Goal: Task Accomplishment & Management: Use online tool/utility

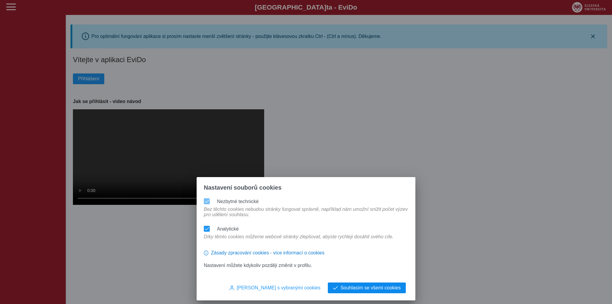
click at [370, 288] on span "Souhlasím se všemi cookies" at bounding box center [371, 288] width 60 height 5
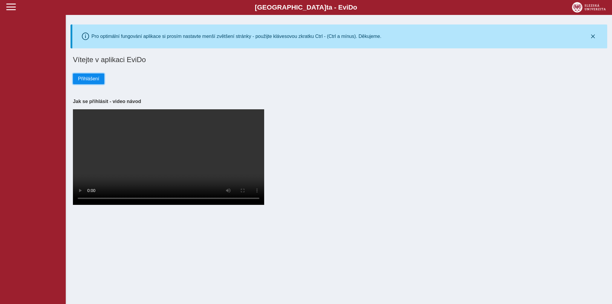
click at [91, 80] on span "Přihlášení" at bounding box center [88, 78] width 21 height 5
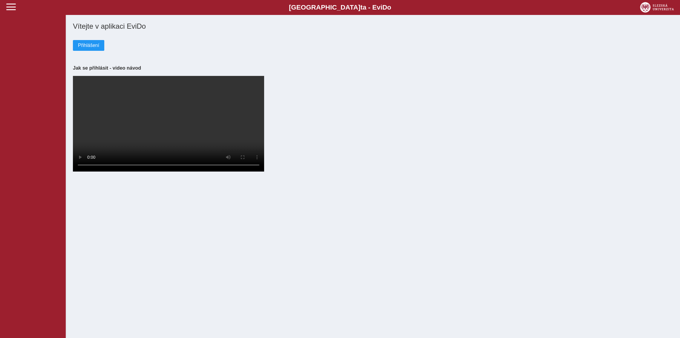
click at [399, 299] on div "Slezská univerzi t a - Evi D o EviDo Vítejte v aplikaci EviDo Přihlášení Jak se…" at bounding box center [340, 169] width 680 height 338
click at [14, 5] on span at bounding box center [11, 7] width 10 height 10
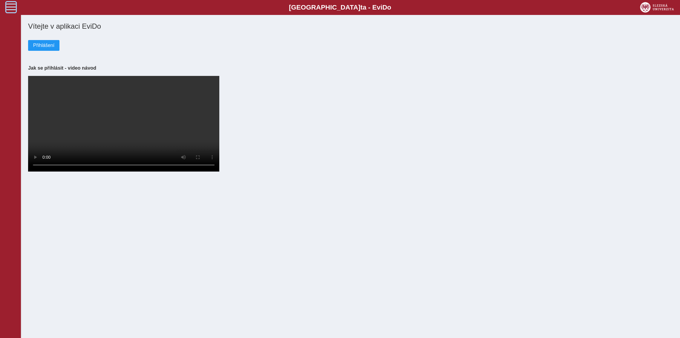
click at [14, 5] on span at bounding box center [11, 7] width 10 height 10
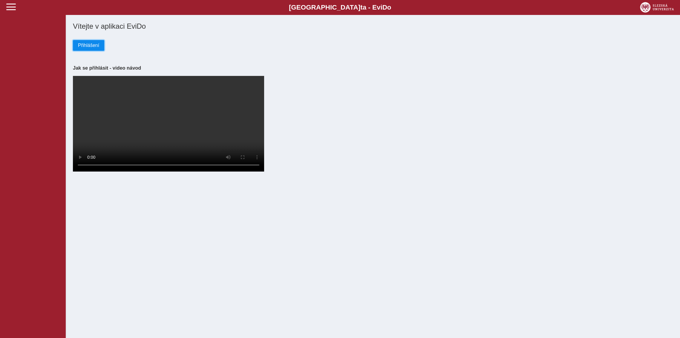
click at [86, 42] on button "Přihlášení" at bounding box center [88, 45] width 31 height 11
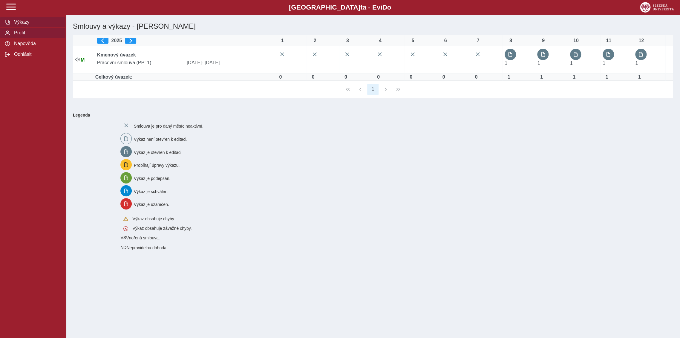
click at [20, 32] on span "Profil" at bounding box center [36, 32] width 48 height 5
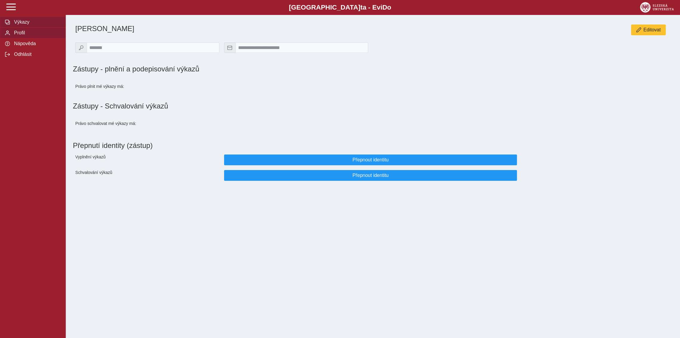
click at [22, 24] on span "Výkazy" at bounding box center [36, 21] width 48 height 5
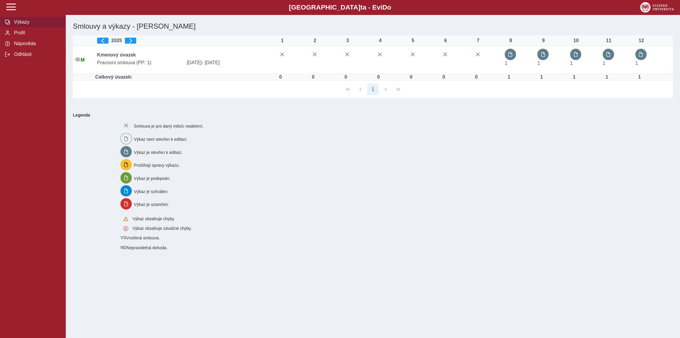
click at [384, 90] on div "1" at bounding box center [373, 90] width 600 height 18
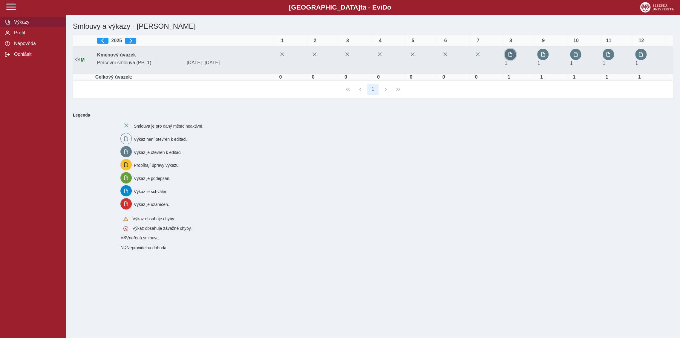
click at [510, 54] on span "button" at bounding box center [510, 54] width 5 height 5
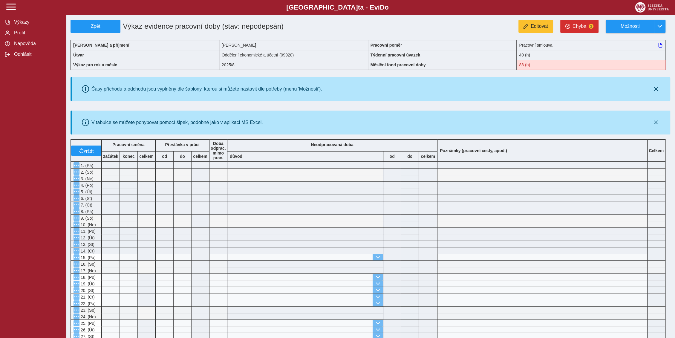
scroll to position [123, 0]
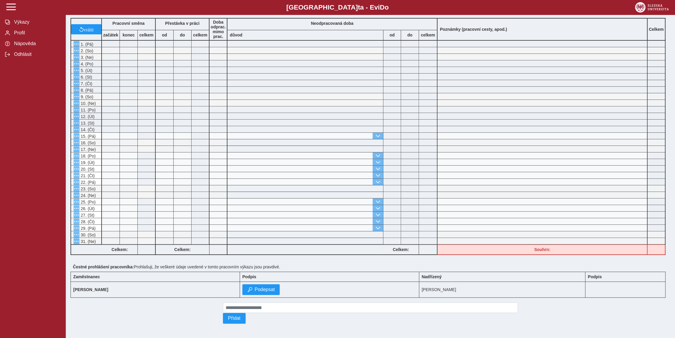
click at [393, 135] on div at bounding box center [333, 136] width 210 height 6
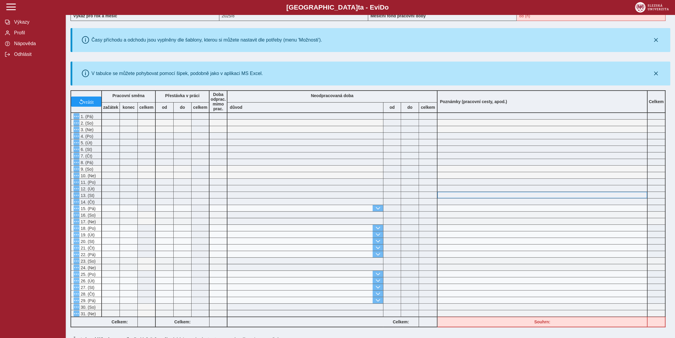
scroll to position [0, 0]
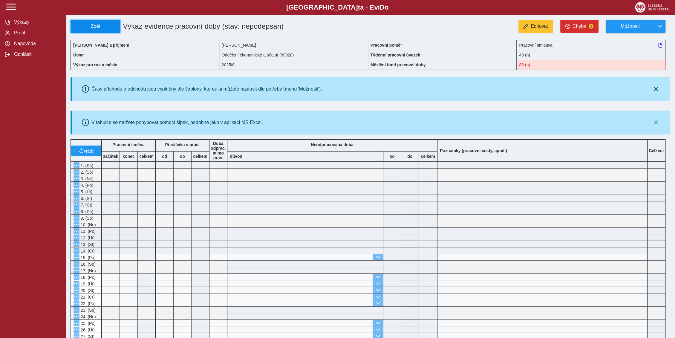
click at [96, 26] on span "Zpět" at bounding box center [95, 26] width 45 height 5
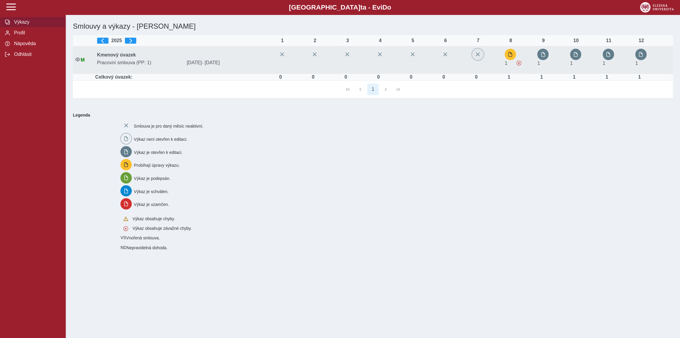
click at [479, 53] on span "button" at bounding box center [478, 54] width 5 height 5
click at [511, 52] on span "button" at bounding box center [510, 54] width 5 height 5
